Goal: Navigation & Orientation: Understand site structure

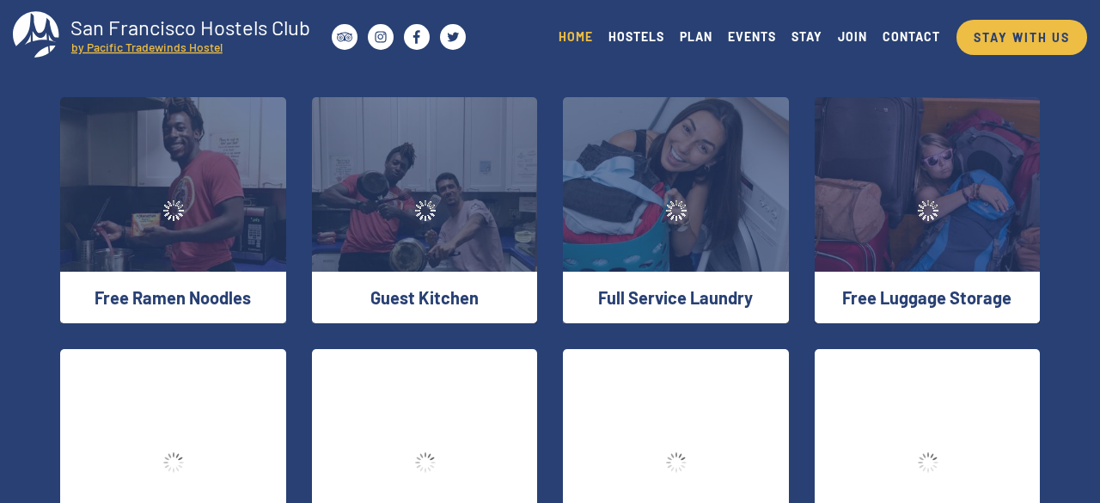
scroll to position [2623, 0]
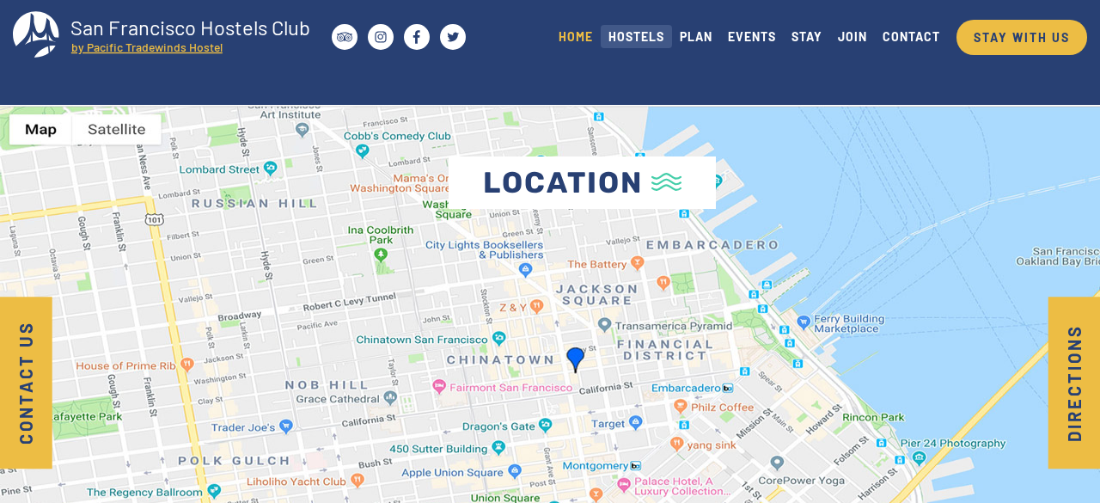
click at [621, 44] on link "HOSTELS" at bounding box center [636, 36] width 71 height 23
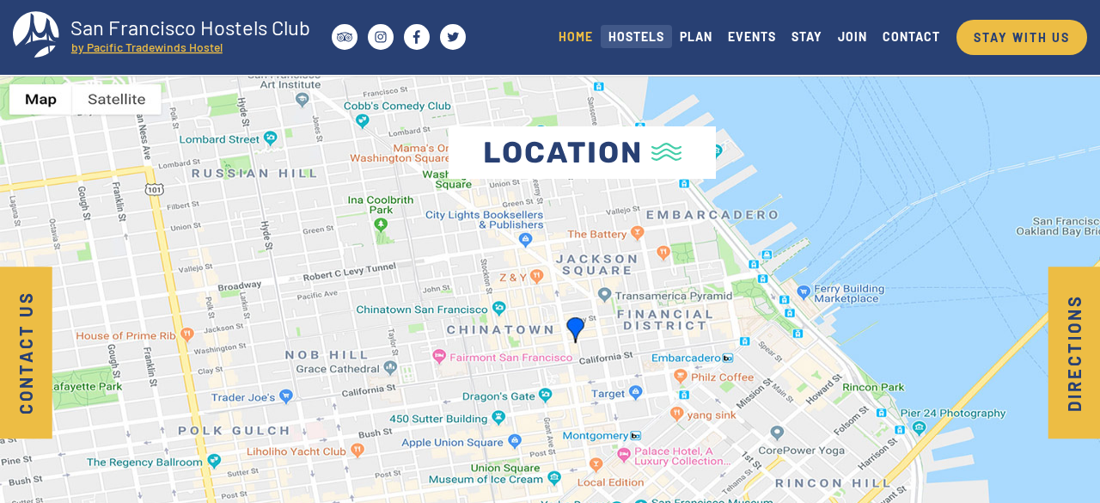
scroll to position [2794, 0]
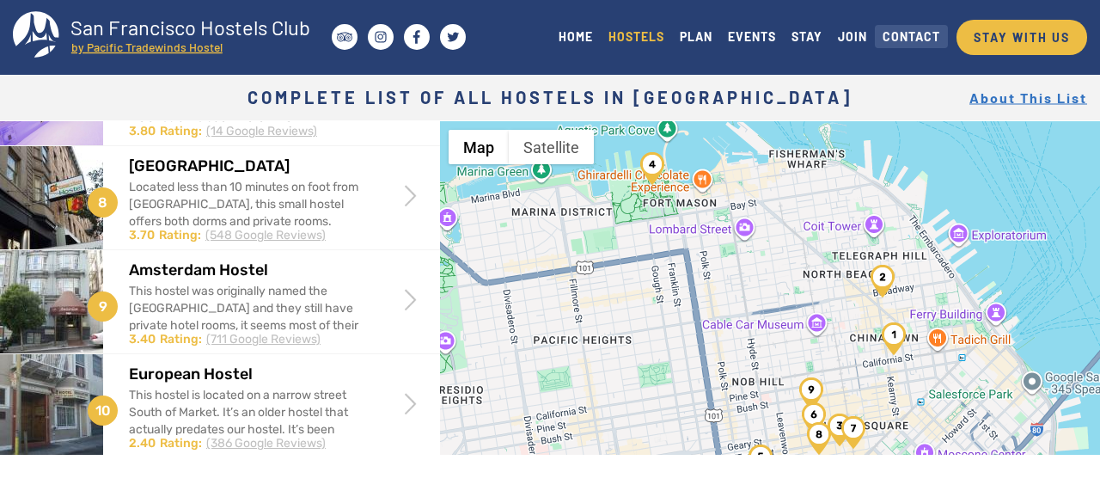
click at [907, 43] on link "CONTACT" at bounding box center [911, 36] width 73 height 23
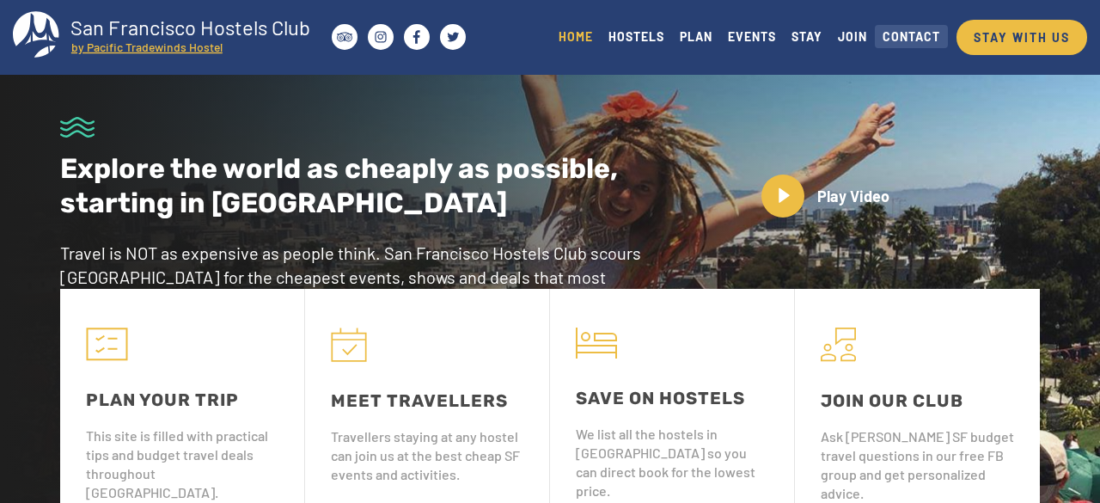
click at [921, 31] on link "CONTACT" at bounding box center [911, 36] width 73 height 23
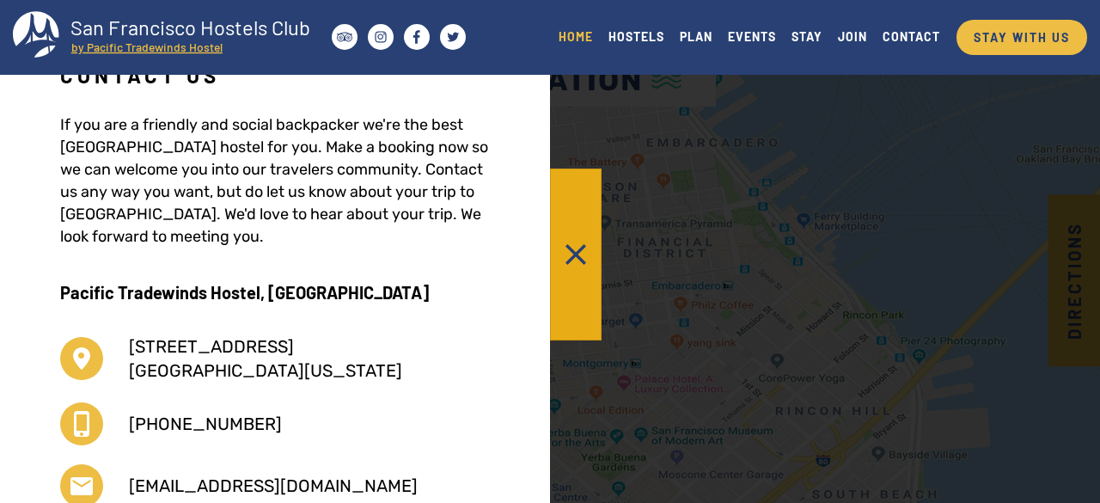
click at [564, 253] on button at bounding box center [576, 254] width 52 height 172
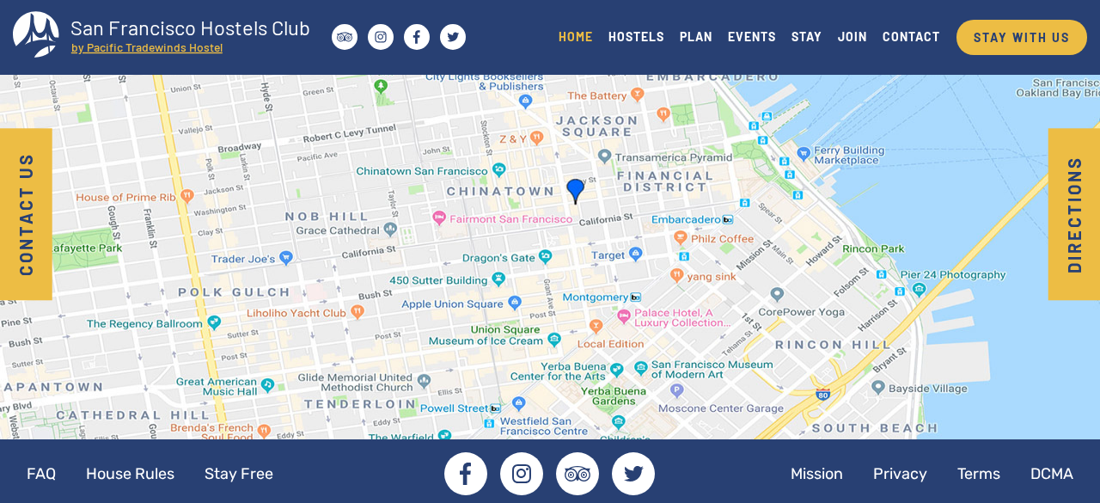
scroll to position [2777, 0]
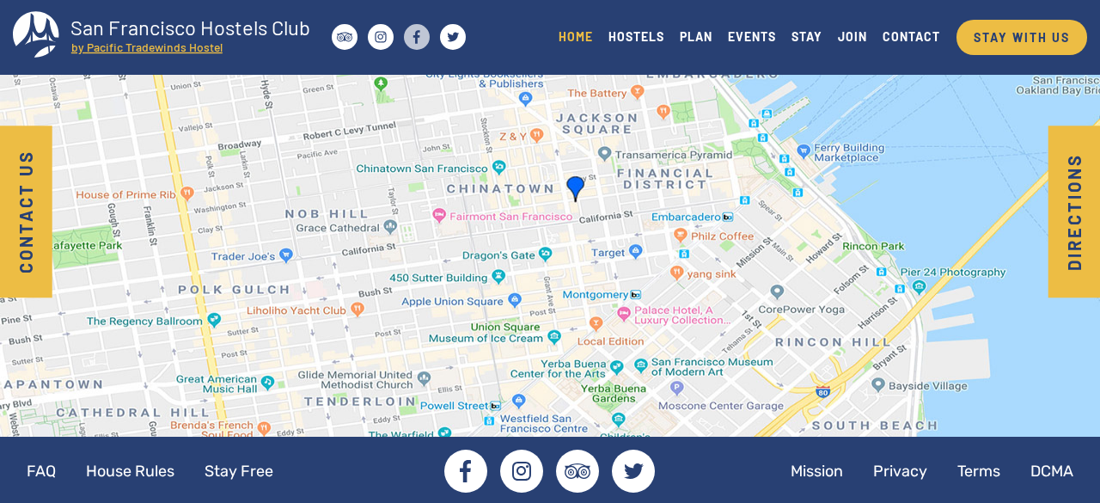
click at [424, 35] on circle at bounding box center [417, 37] width 26 height 26
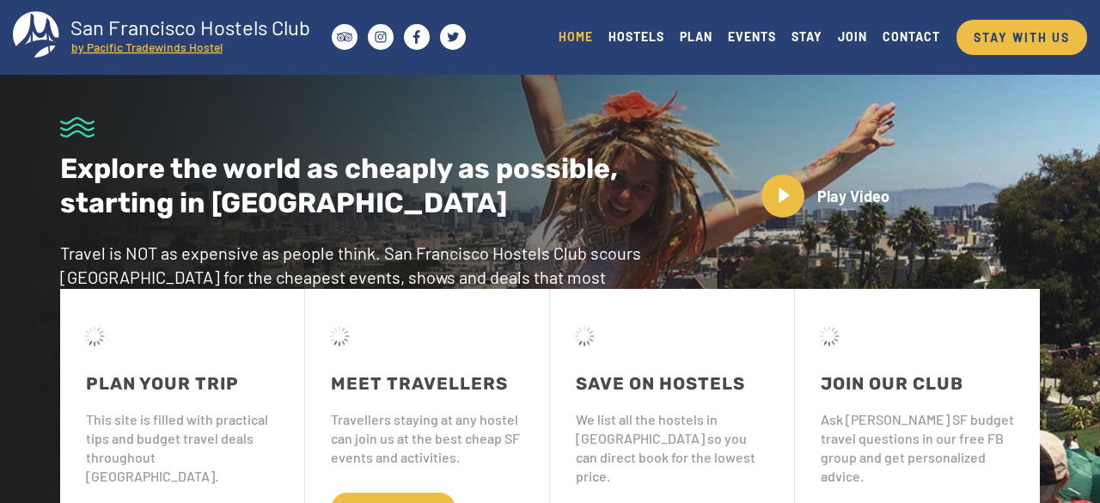
scroll to position [2777, 0]
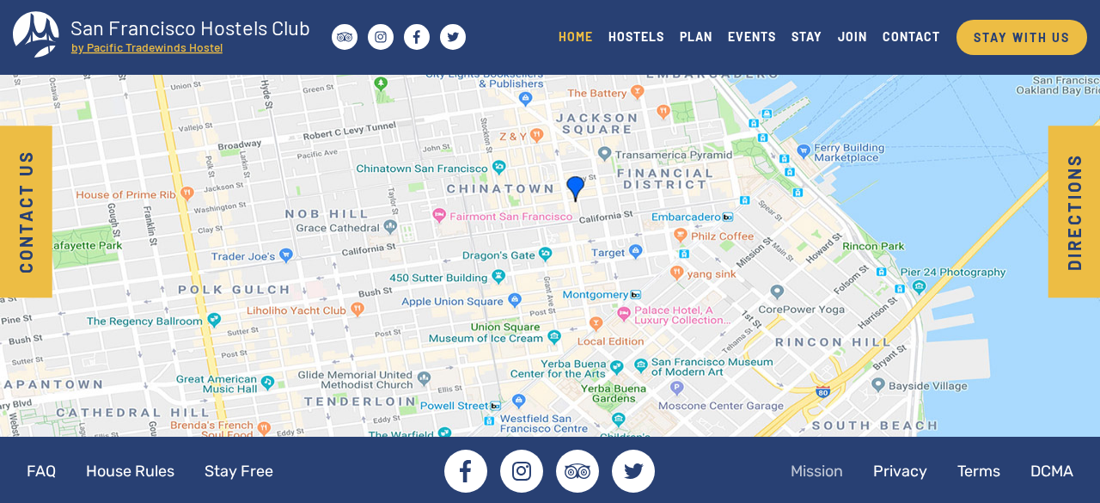
click at [831, 463] on link "Mission" at bounding box center [817, 470] width 80 height 43
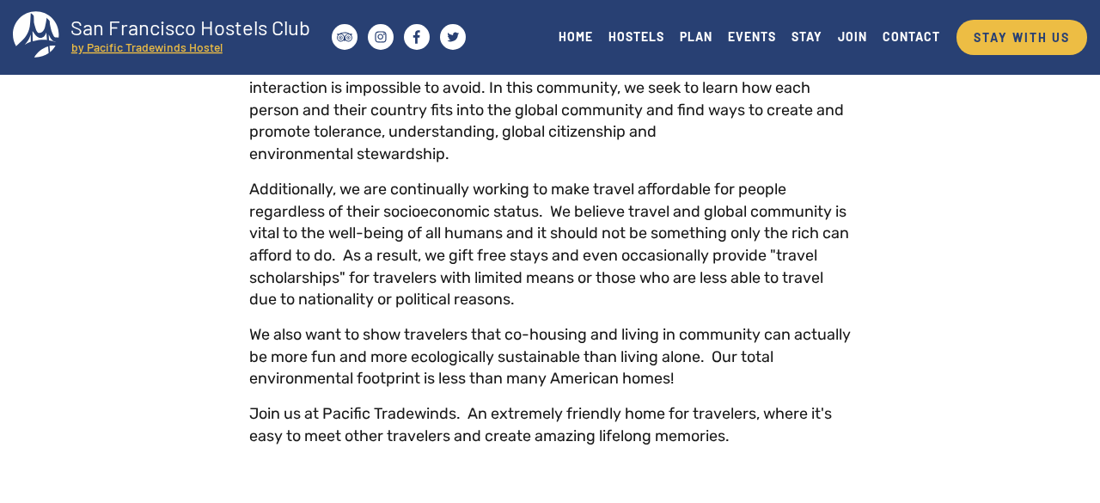
scroll to position [443, 0]
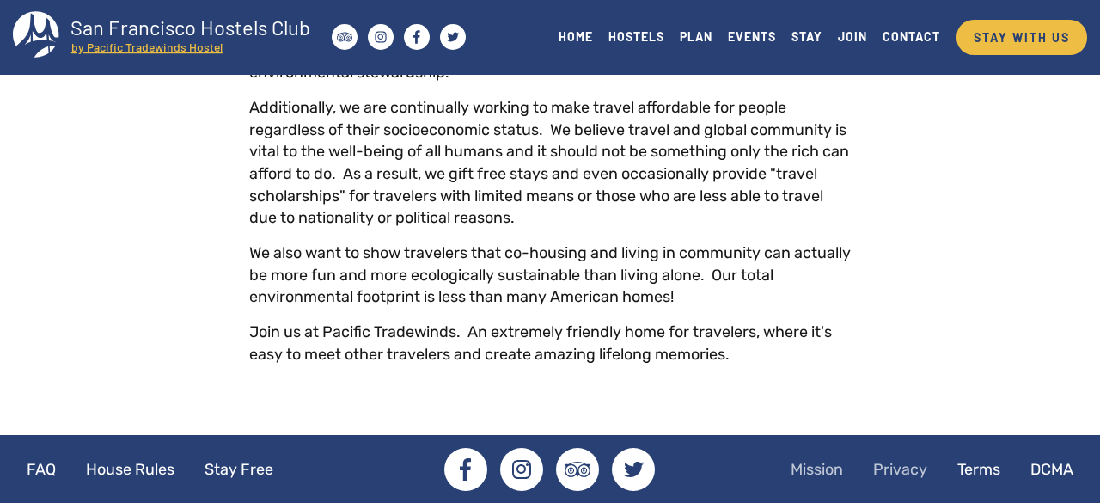
click at [894, 466] on link "Privacy" at bounding box center [900, 469] width 82 height 43
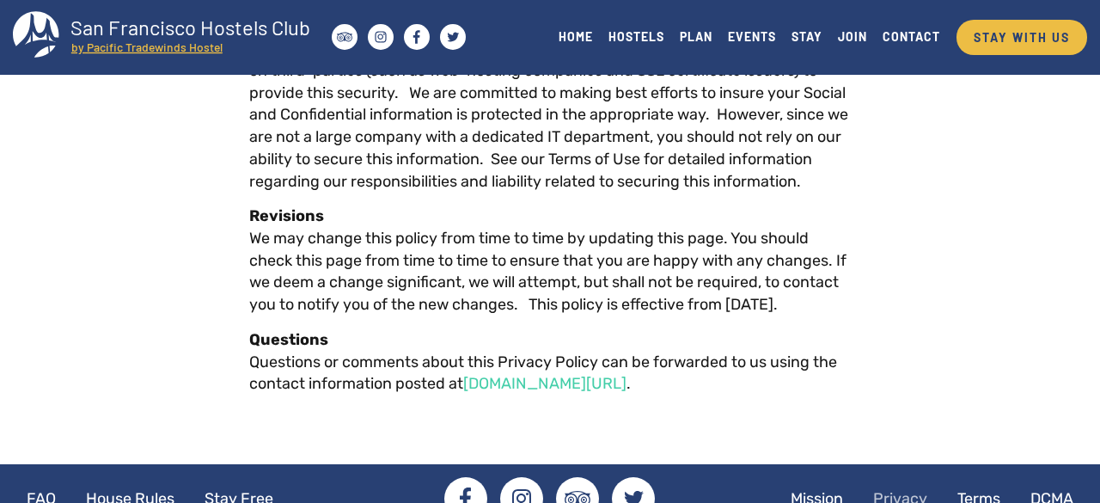
scroll to position [2162, 0]
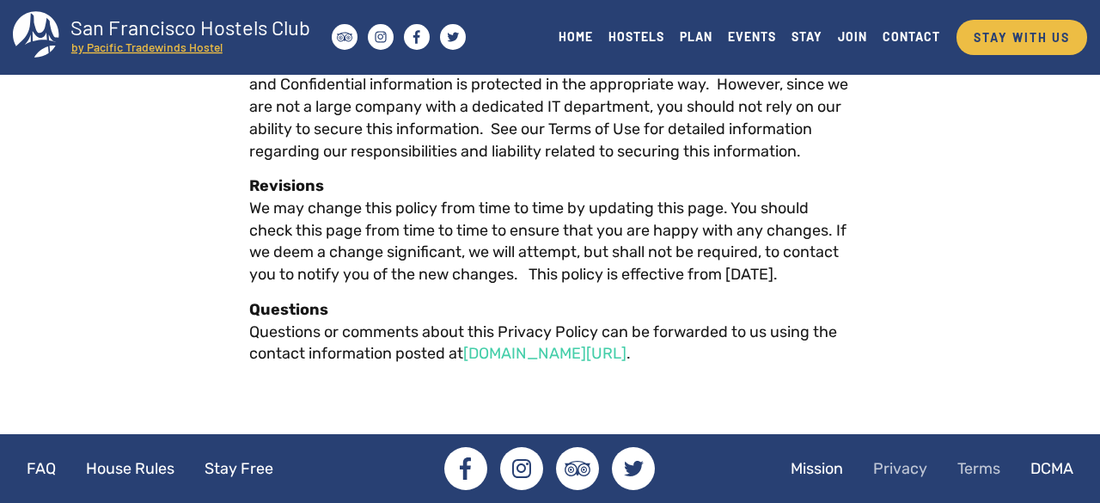
click at [974, 472] on link "Terms" at bounding box center [978, 468] width 70 height 43
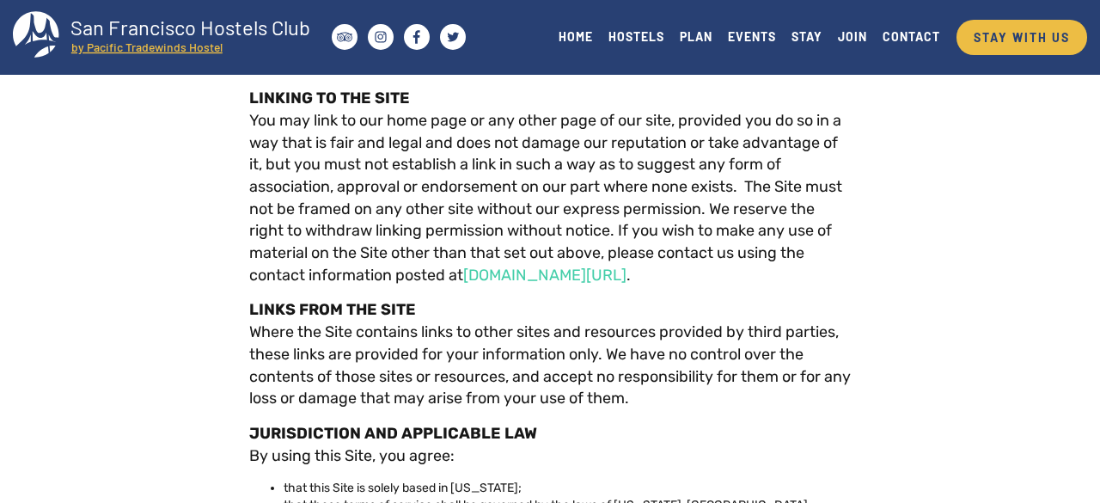
scroll to position [5025, 0]
